Goal: Information Seeking & Learning: Learn about a topic

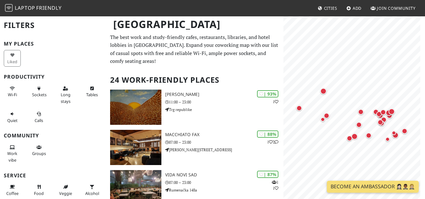
click at [212, 43] on p "The best work and study-friendly cafes, restaurants, libraries, and hotel lobbi…" at bounding box center [195, 49] width 170 height 32
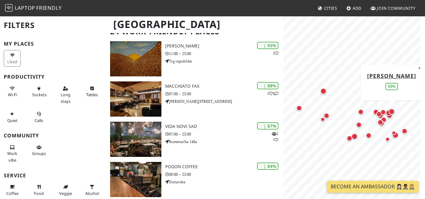
scroll to position [50, 0]
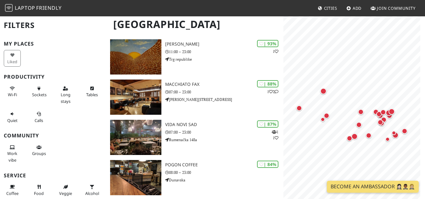
click at [226, 23] on h1 "Novi Sad" at bounding box center [195, 24] width 174 height 17
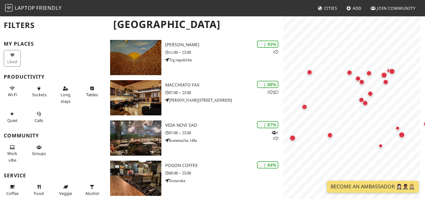
scroll to position [52, 0]
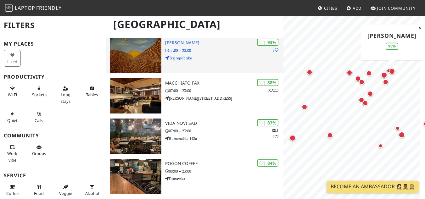
click at [134, 46] on img at bounding box center [136, 55] width 52 height 35
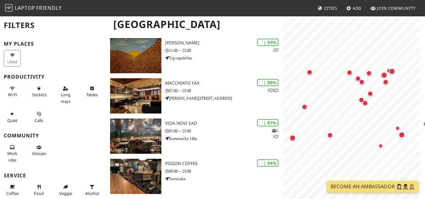
click at [198, 4] on nav "Laptop Friendly Cities Add Join Community" at bounding box center [212, 8] width 425 height 16
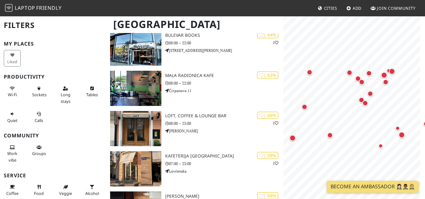
scroll to position [757, 0]
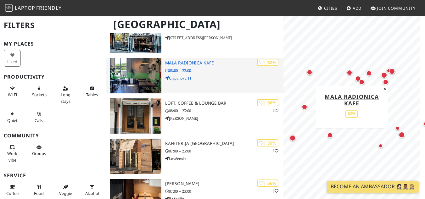
click at [140, 66] on img at bounding box center [136, 75] width 52 height 35
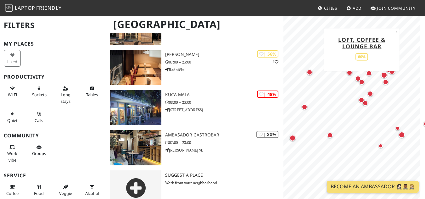
scroll to position [898, 0]
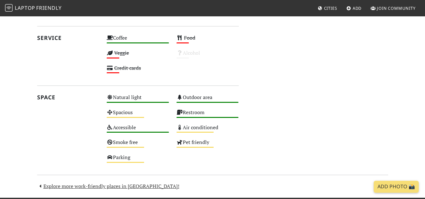
scroll to position [90, 0]
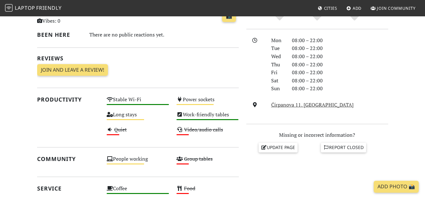
scroll to position [160, 0]
